Goal: Information Seeking & Learning: Check status

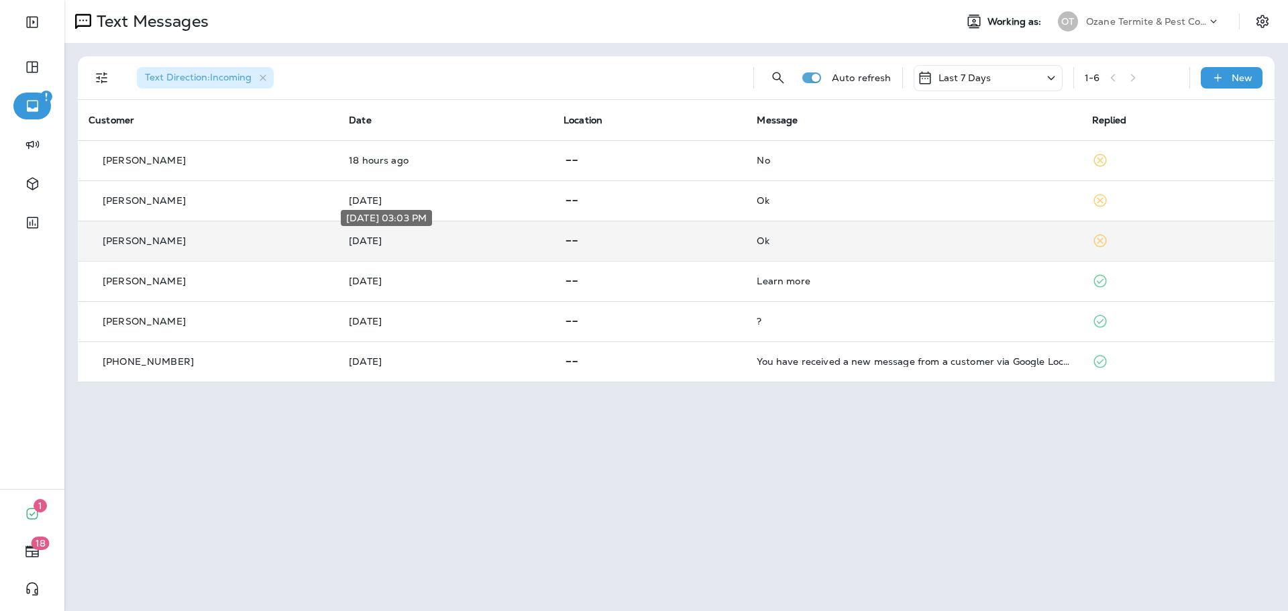
click at [356, 240] on p "[DATE]" at bounding box center [445, 240] width 193 height 11
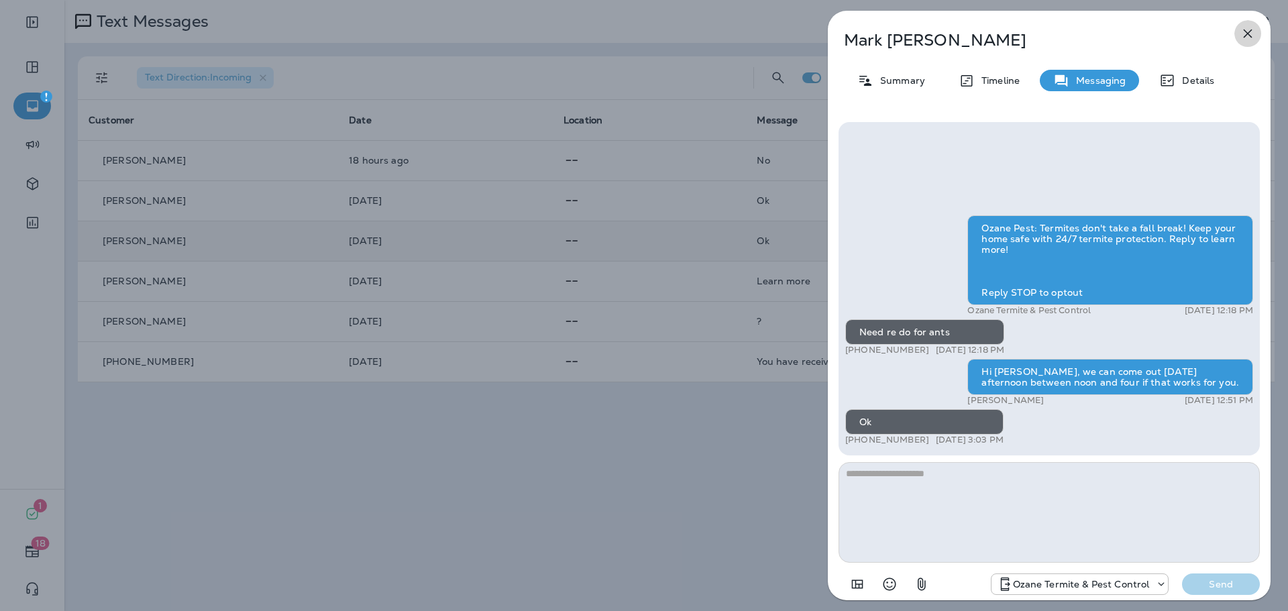
click at [1248, 35] on icon "button" at bounding box center [1248, 33] width 16 height 16
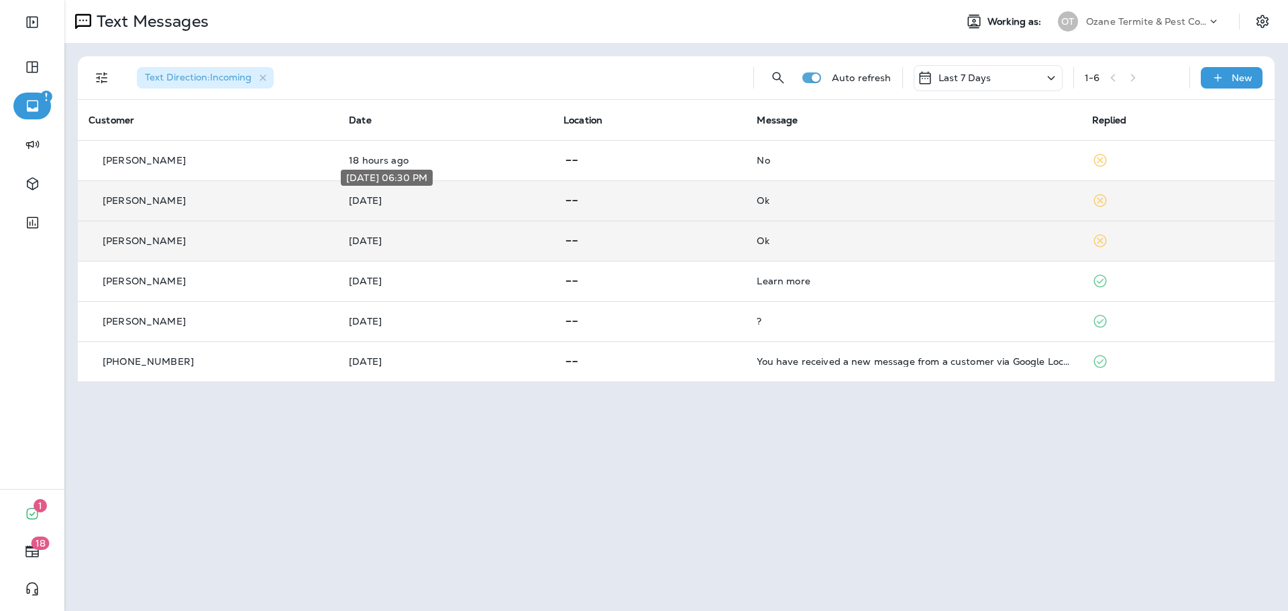
click at [380, 197] on p "[DATE]" at bounding box center [445, 200] width 193 height 11
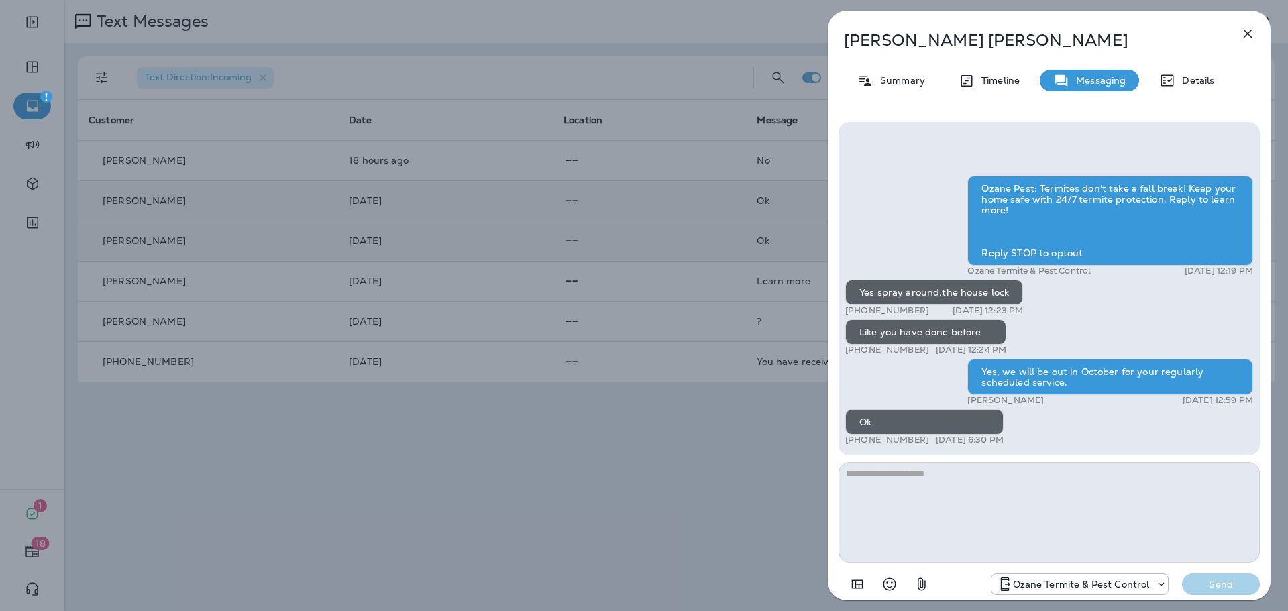
click at [1243, 34] on icon "button" at bounding box center [1248, 33] width 16 height 16
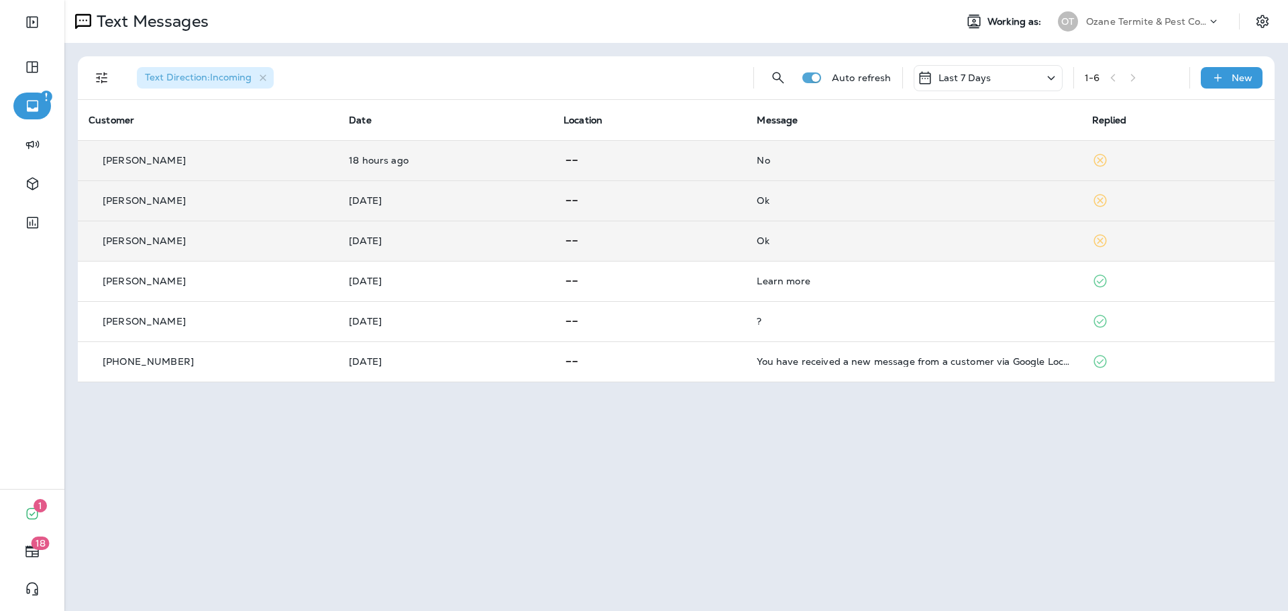
click at [338, 160] on td "18 hours ago" at bounding box center [445, 160] width 215 height 40
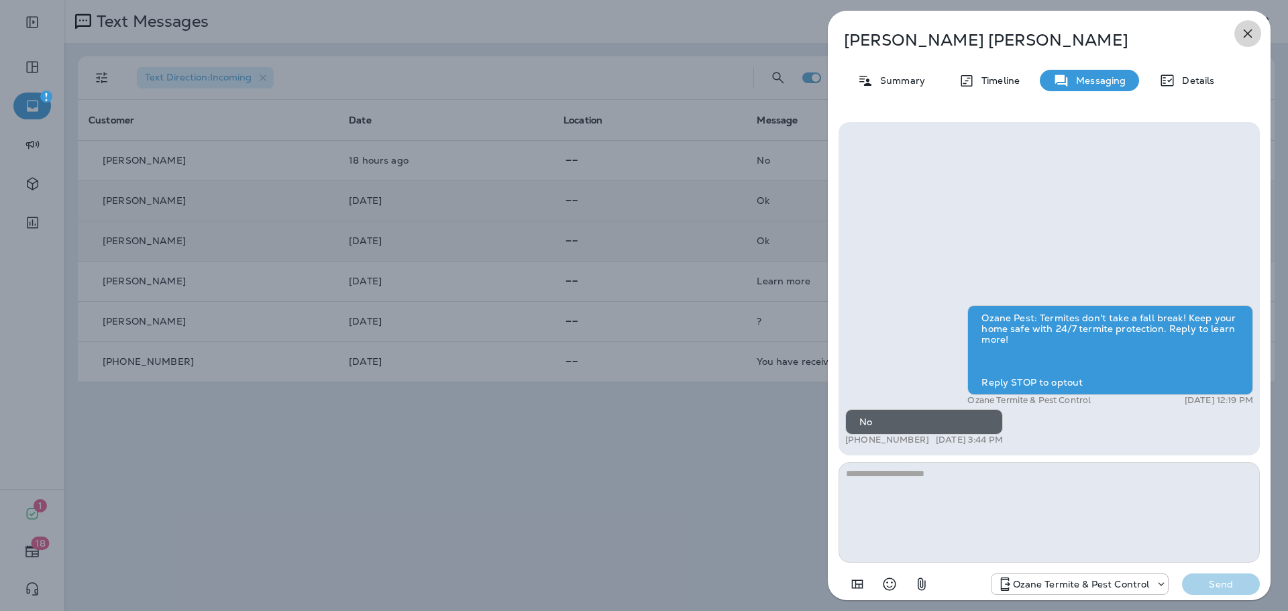
click at [1243, 37] on icon "button" at bounding box center [1248, 33] width 16 height 16
